Goal: Transaction & Acquisition: Download file/media

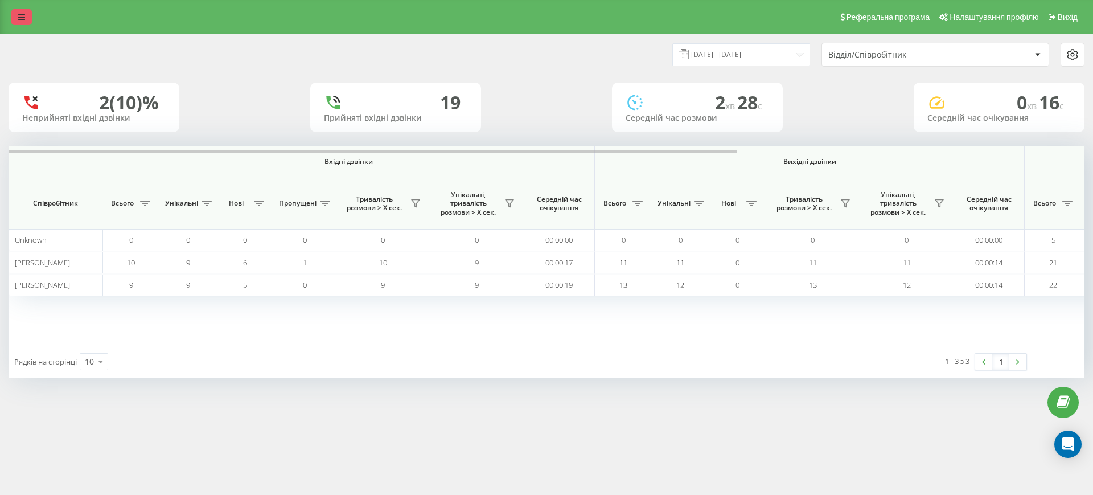
click at [27, 13] on link at bounding box center [21, 17] width 20 height 16
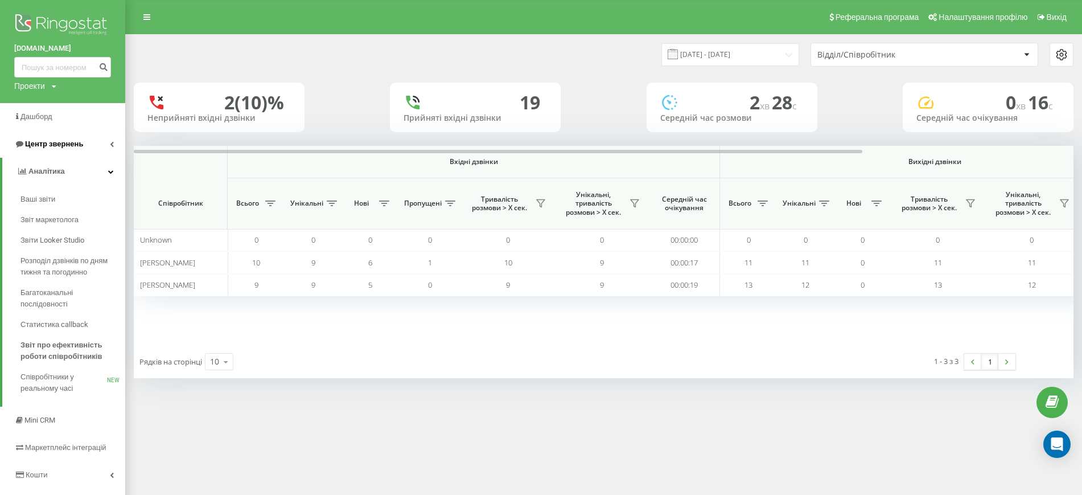
click at [53, 146] on span "Центр звернень" at bounding box center [54, 143] width 58 height 9
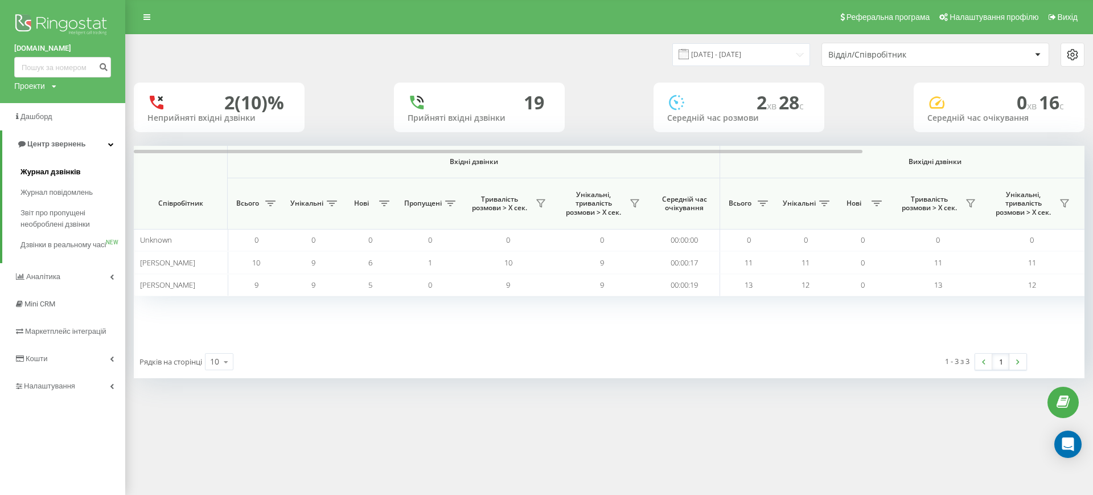
click at [60, 171] on span "Журнал дзвінків" at bounding box center [50, 171] width 60 height 11
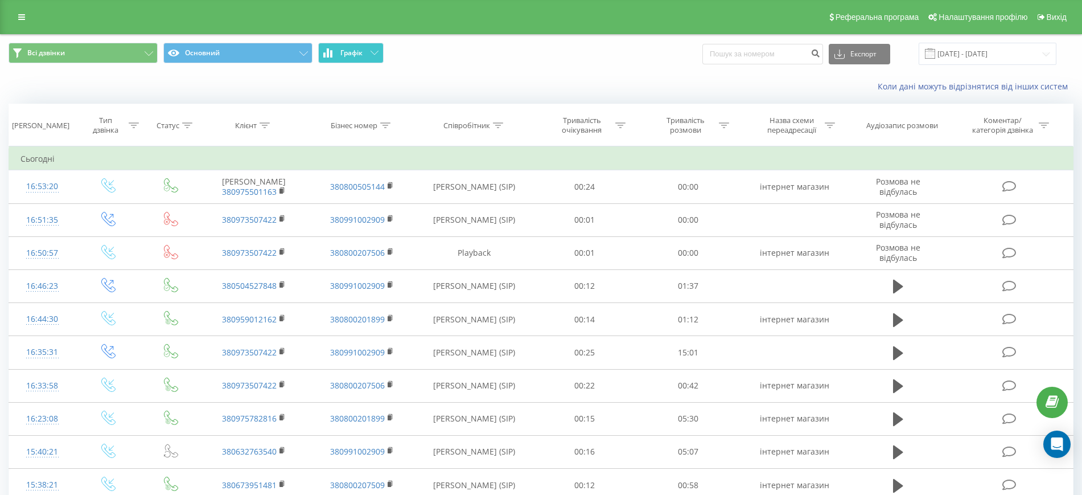
click at [372, 51] on icon at bounding box center [375, 53] width 8 height 4
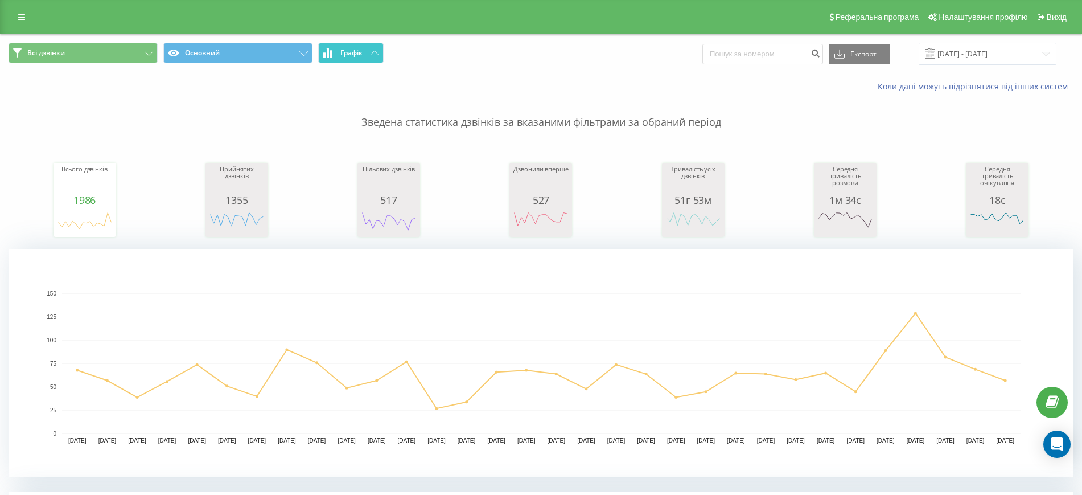
click at [372, 51] on icon at bounding box center [375, 53] width 8 height 4
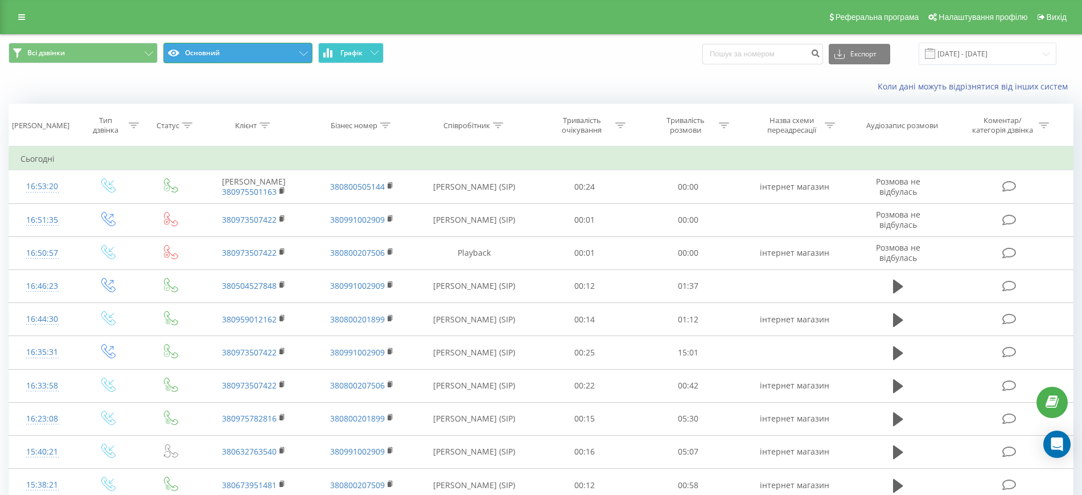
click at [302, 50] on button "Основний" at bounding box center [237, 53] width 149 height 20
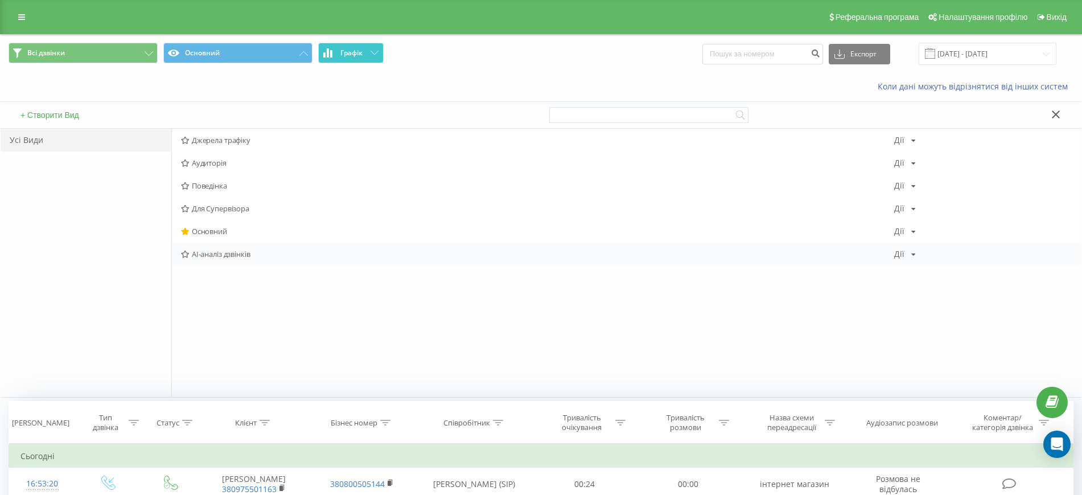
click at [233, 257] on span "AI-аналіз дзвінків" at bounding box center [537, 254] width 713 height 8
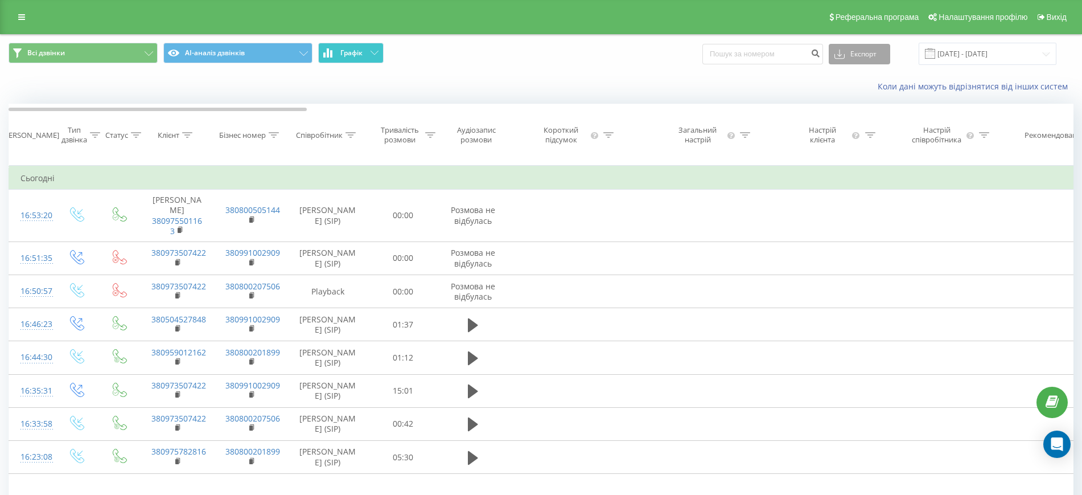
click at [878, 56] on button "Експорт" at bounding box center [859, 54] width 61 height 20
click at [972, 54] on input "21.07.2025 - 21.08.2025" at bounding box center [988, 54] width 138 height 22
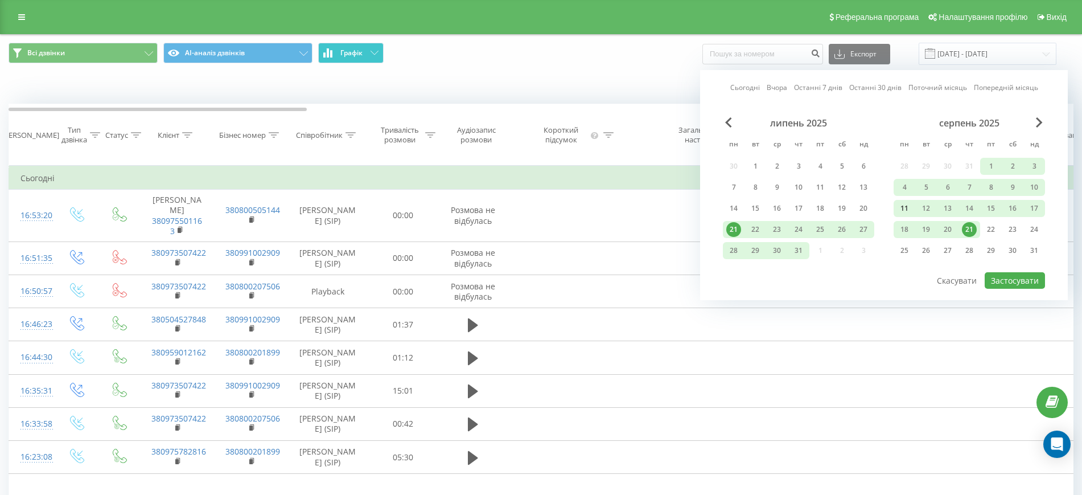
click at [904, 204] on div "11" at bounding box center [904, 208] width 15 height 15
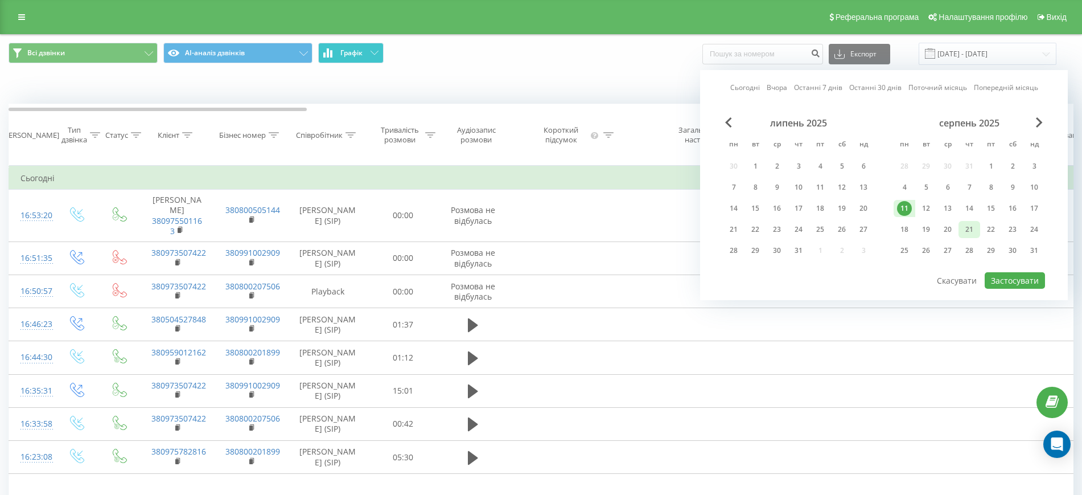
click at [965, 229] on div "21" at bounding box center [969, 229] width 15 height 15
click at [1013, 283] on button "Застосувати" at bounding box center [1015, 280] width 60 height 17
type input "11.08.2025 - 21.08.2025"
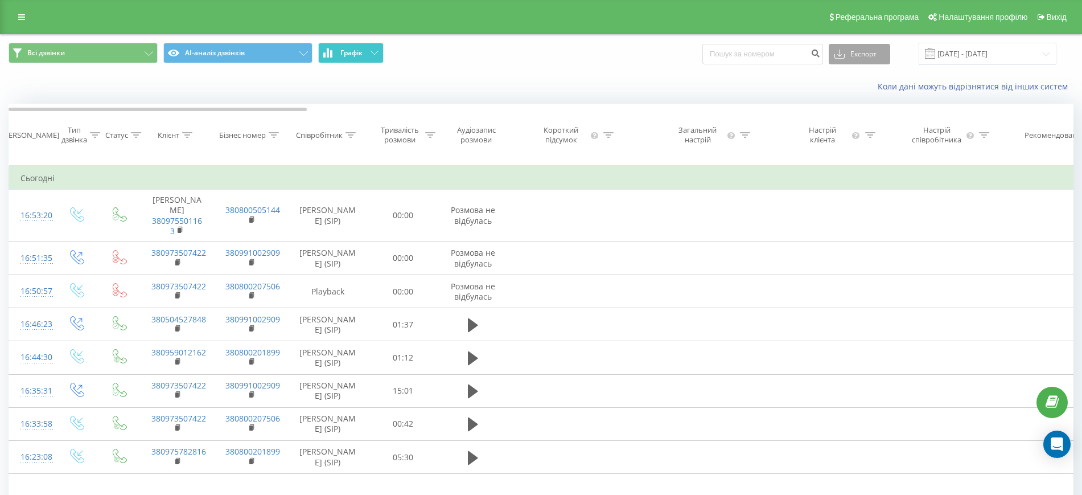
click at [878, 57] on button "Експорт" at bounding box center [859, 54] width 61 height 20
click at [862, 97] on div ".xls" at bounding box center [859, 95] width 60 height 20
